Goal: Transaction & Acquisition: Purchase product/service

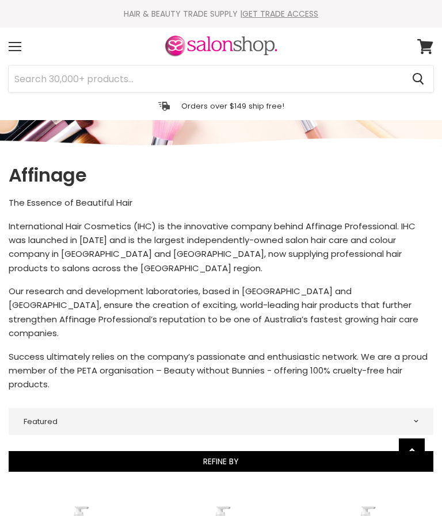
select select "manual"
click at [22, 48] on div "Menu" at bounding box center [15, 46] width 24 height 26
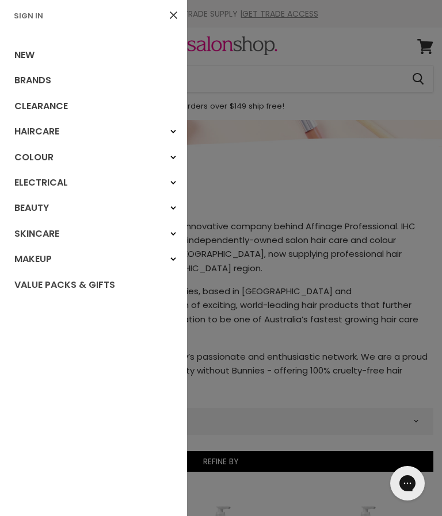
click at [68, 106] on link "Clearance" at bounding box center [93, 106] width 187 height 25
click at [168, 132] on div "Haircare" at bounding box center [173, 131] width 21 height 21
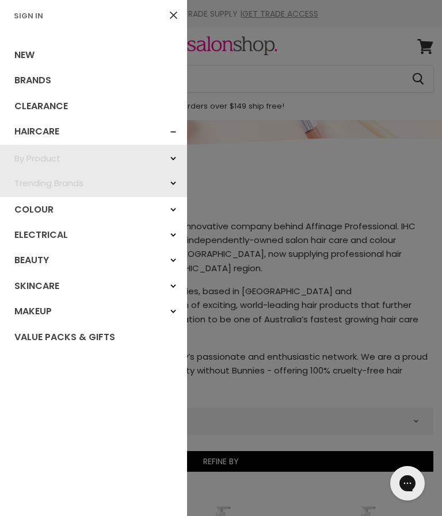
click at [110, 337] on link "Value Packs & Gifts" at bounding box center [93, 337] width 187 height 25
click at [169, 18] on link "Close" at bounding box center [173, 15] width 19 height 19
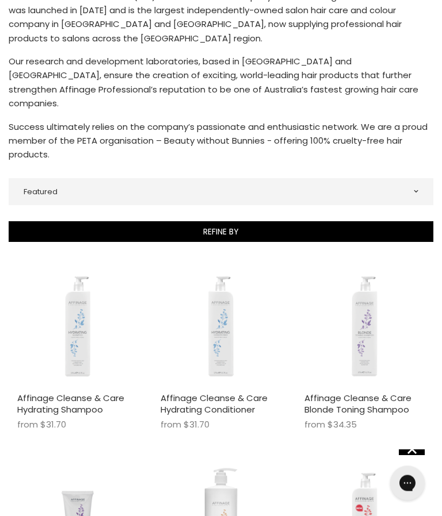
scroll to position [230, 0]
click at [235, 392] on link "Affinage Cleanse & Care Hydrating Conditioner" at bounding box center [213, 404] width 107 height 24
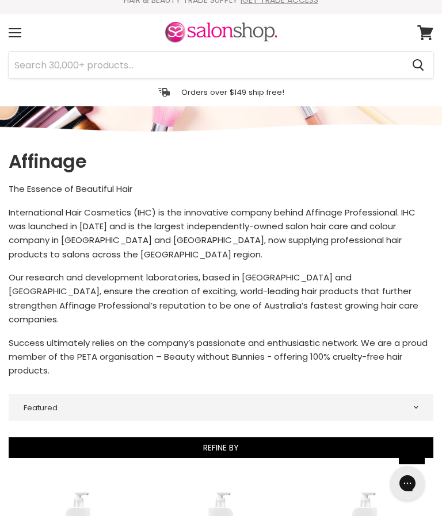
scroll to position [0, 0]
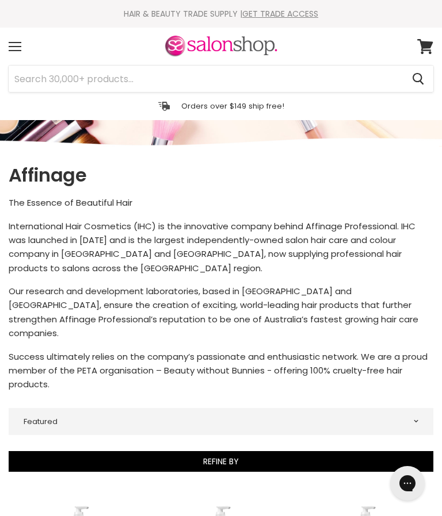
click at [68, 80] on input "Search" at bounding box center [206, 79] width 394 height 26
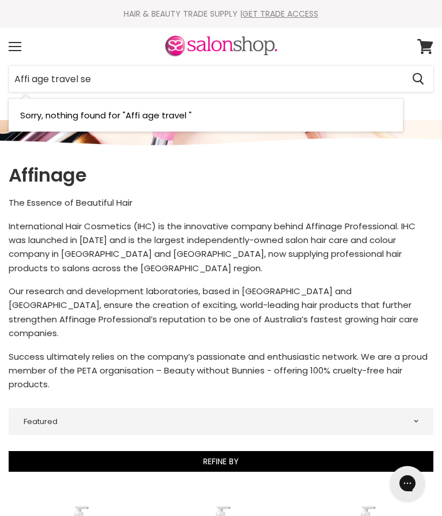
type input "Affi age travel set"
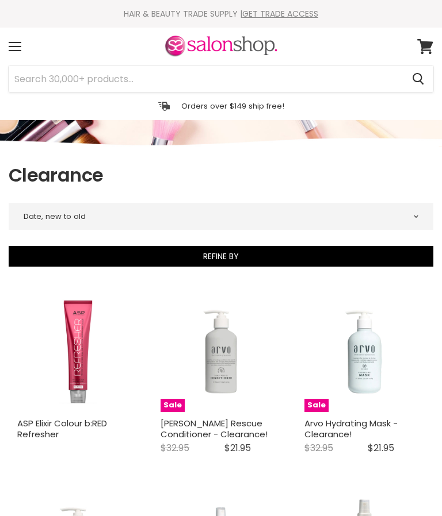
select select "created-descending"
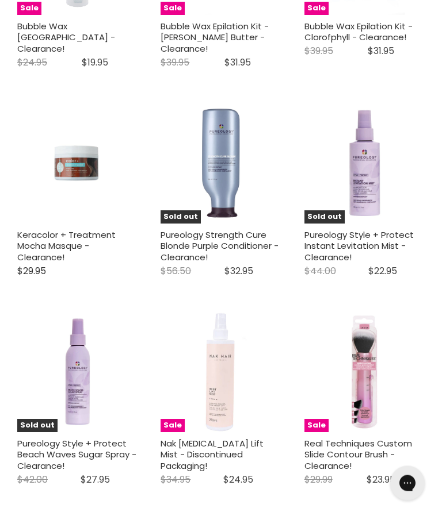
scroll to position [2603, 0]
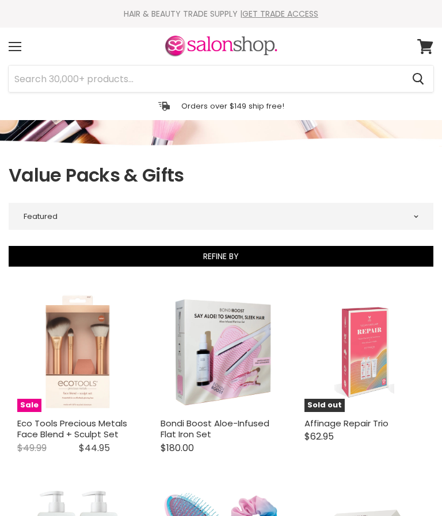
select select "manual"
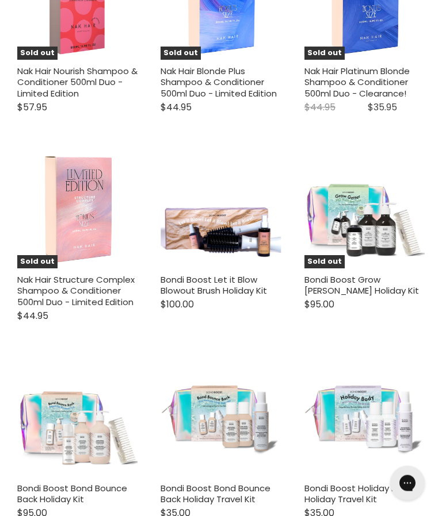
scroll to position [2975, 0]
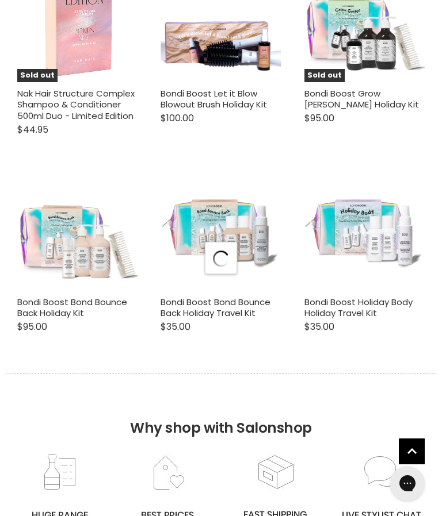
scroll to position [3156, 0]
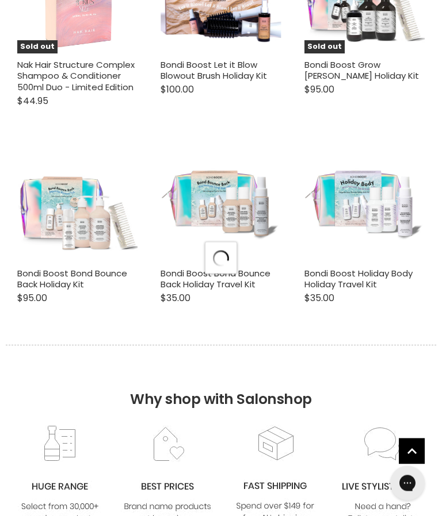
select select "manual"
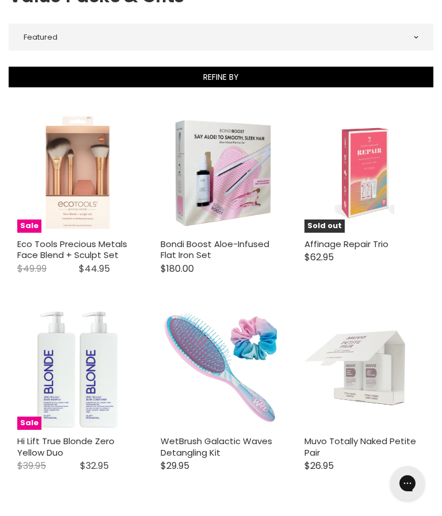
scroll to position [0, 0]
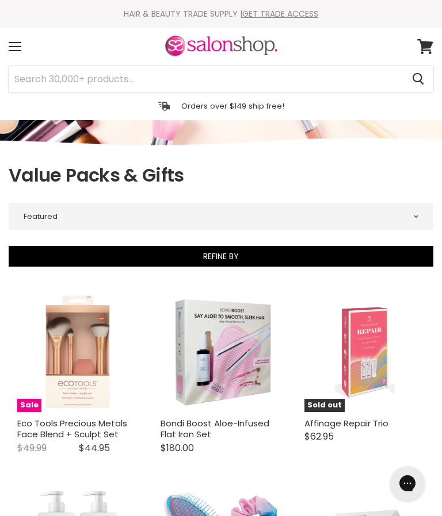
click at [18, 48] on div "Menu" at bounding box center [15, 46] width 24 height 26
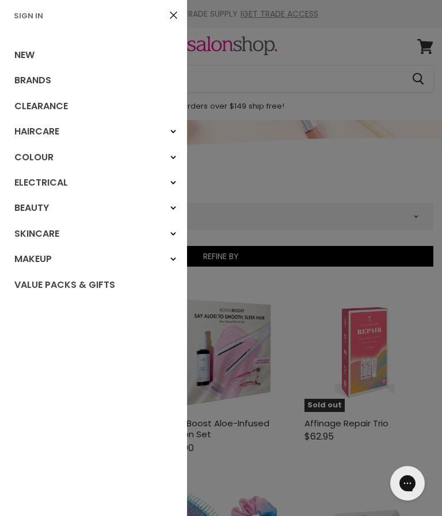
click at [175, 17] on icon at bounding box center [173, 14] width 7 height 7
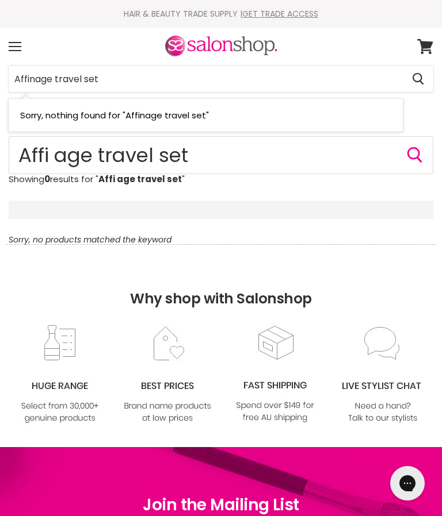
click at [115, 83] on input "Affinage travel set" at bounding box center [206, 79] width 394 height 26
type input "Affinage"
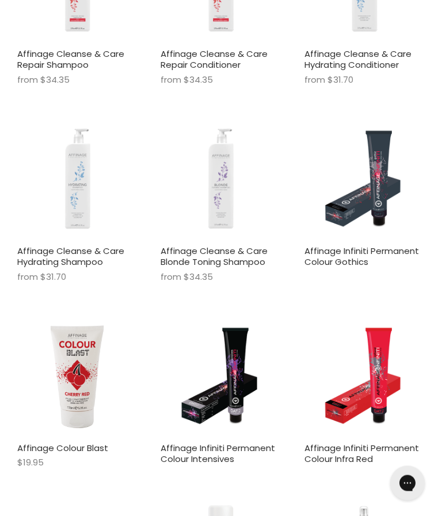
scroll to position [564, 0]
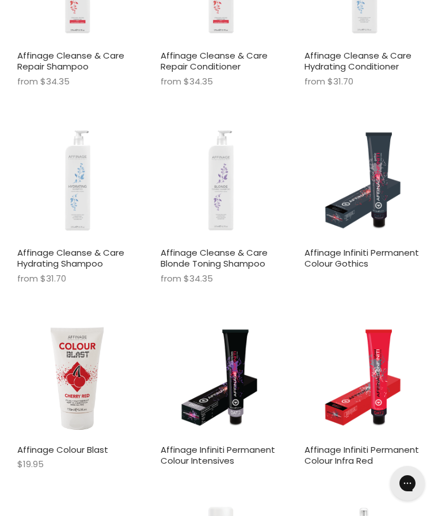
click at [80, 261] on link "Affinage Cleanse & Care Hydrating Shampoo" at bounding box center [70, 259] width 107 height 24
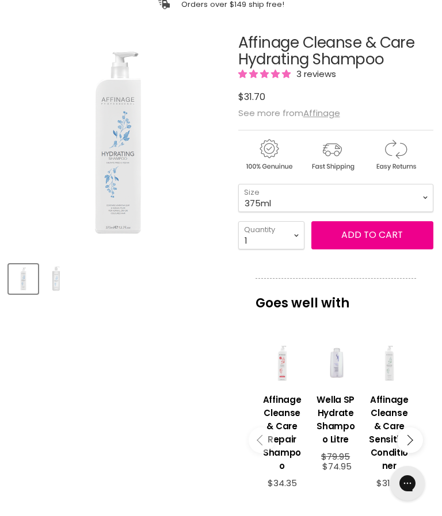
click at [340, 67] on h1 "Affinage Cleanse & Care Hydrating Shampoo" at bounding box center [335, 50] width 195 height 33
click at [329, 77] on span "3 reviews" at bounding box center [314, 74] width 43 height 12
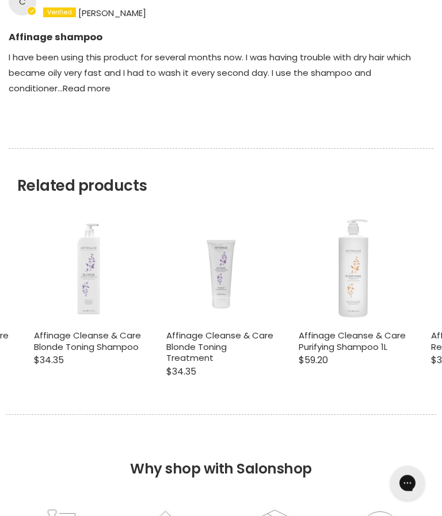
scroll to position [1321, 0]
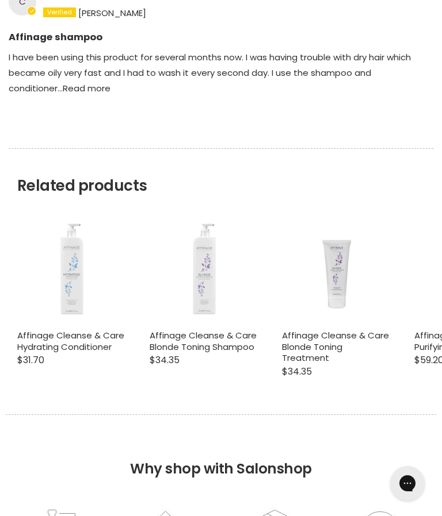
click at [365, 354] on link "Affinage Cleanse & Care Blonde Toning Treatment" at bounding box center [335, 346] width 107 height 34
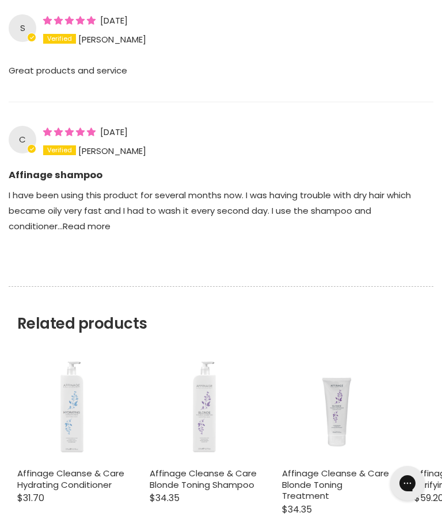
scroll to position [1182, 0]
click at [63, 233] on link "Read more" at bounding box center [87, 227] width 48 height 12
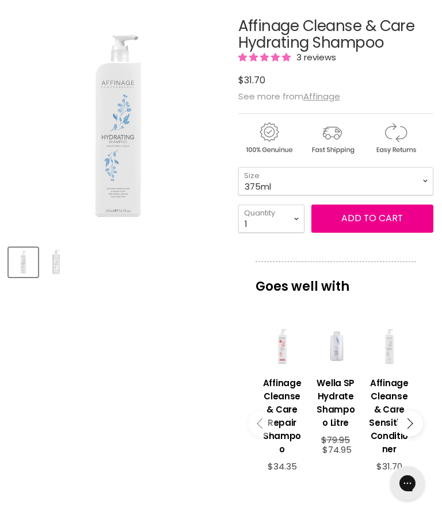
scroll to position [0, 0]
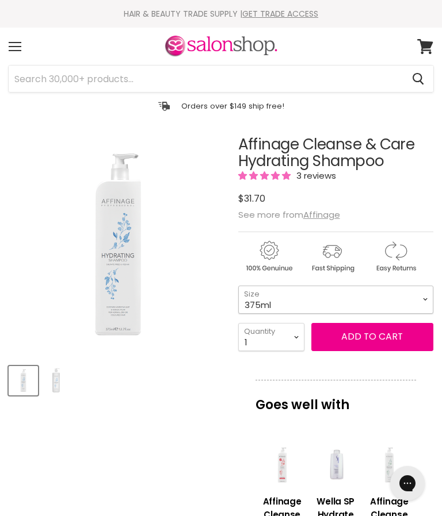
click at [427, 307] on select "375ml 1L" at bounding box center [335, 300] width 195 height 28
click at [378, 343] on span "Add to cart" at bounding box center [372, 336] width 62 height 13
click at [378, 338] on span "Add to cart" at bounding box center [372, 336] width 62 height 13
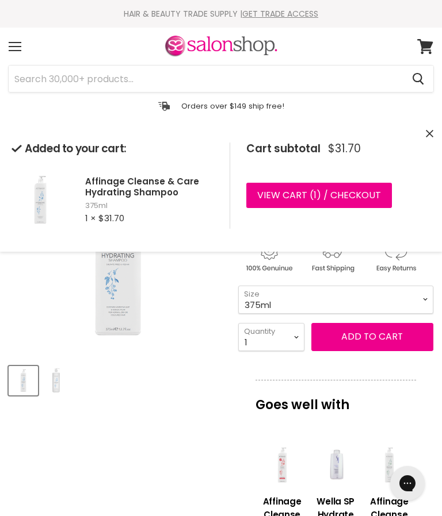
click at [425, 140] on div "Added to your cart: Affinage Cleanse & Care Hydrating Shampoo 375ml 1 × $31.70 …" at bounding box center [220, 185] width 419 height 109
click at [429, 140] on button "Close" at bounding box center [428, 134] width 7 height 12
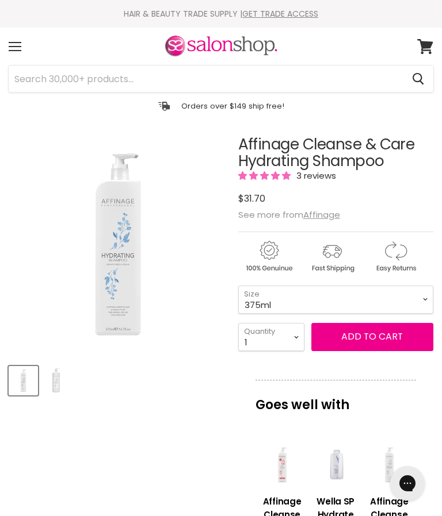
click at [428, 47] on icon at bounding box center [425, 46] width 16 height 15
